Goal: Task Accomplishment & Management: Use online tool/utility

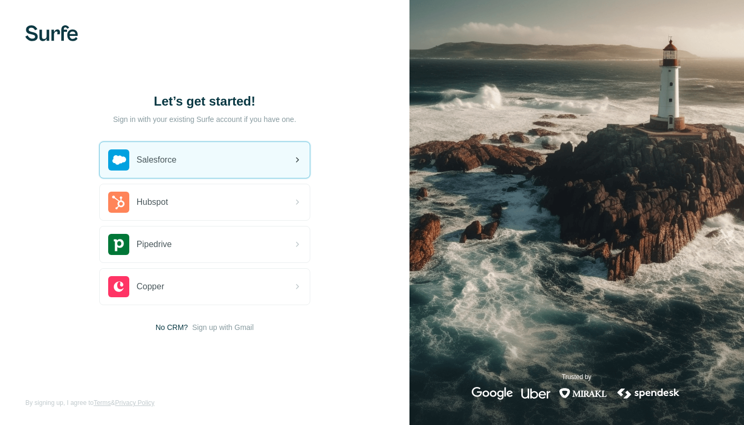
click at [214, 158] on div "Salesforce" at bounding box center [205, 160] width 210 height 36
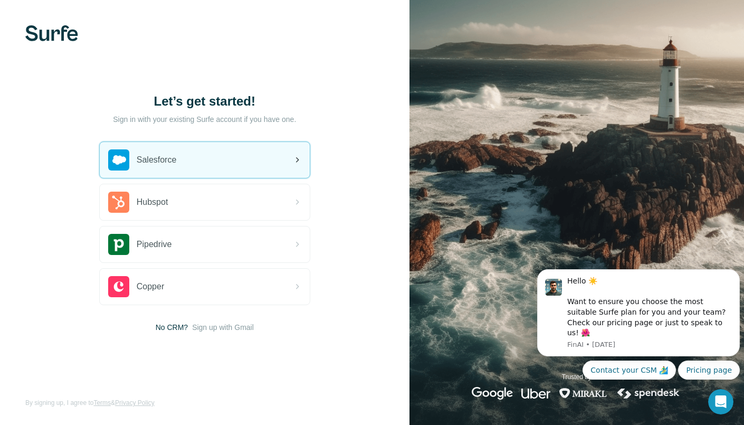
click at [173, 156] on span "Salesforce" at bounding box center [157, 160] width 40 height 13
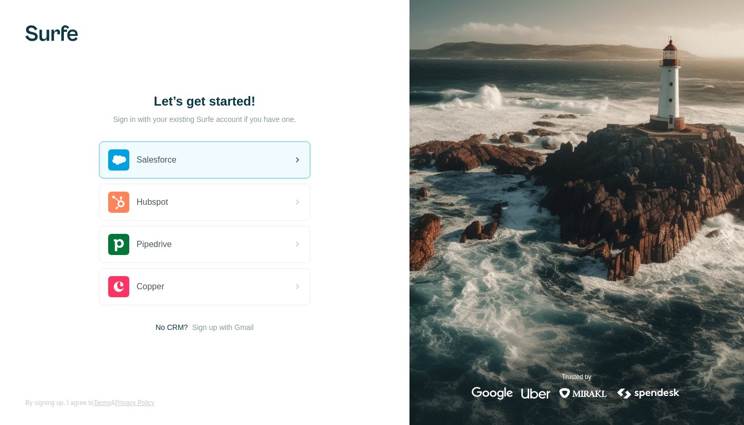
click at [237, 156] on div "Salesforce" at bounding box center [205, 160] width 210 height 36
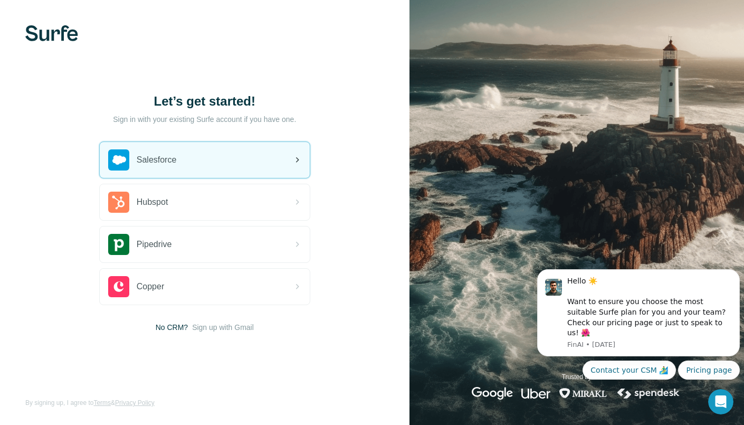
click at [263, 160] on div "Salesforce" at bounding box center [205, 160] width 210 height 36
click at [206, 161] on div "Salesforce" at bounding box center [205, 160] width 210 height 36
click at [268, 158] on div "Salesforce" at bounding box center [205, 160] width 210 height 36
